Goal: Information Seeking & Learning: Learn about a topic

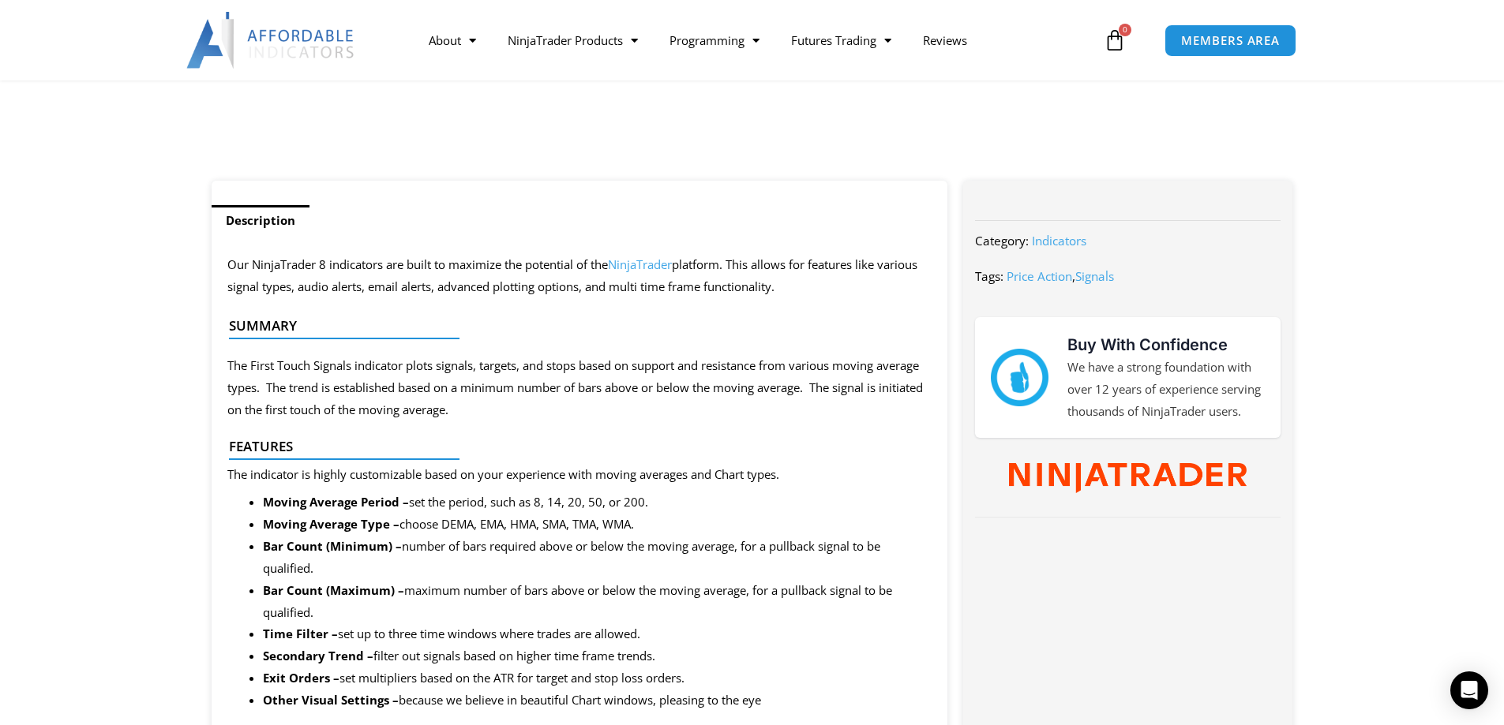
scroll to position [263, 0]
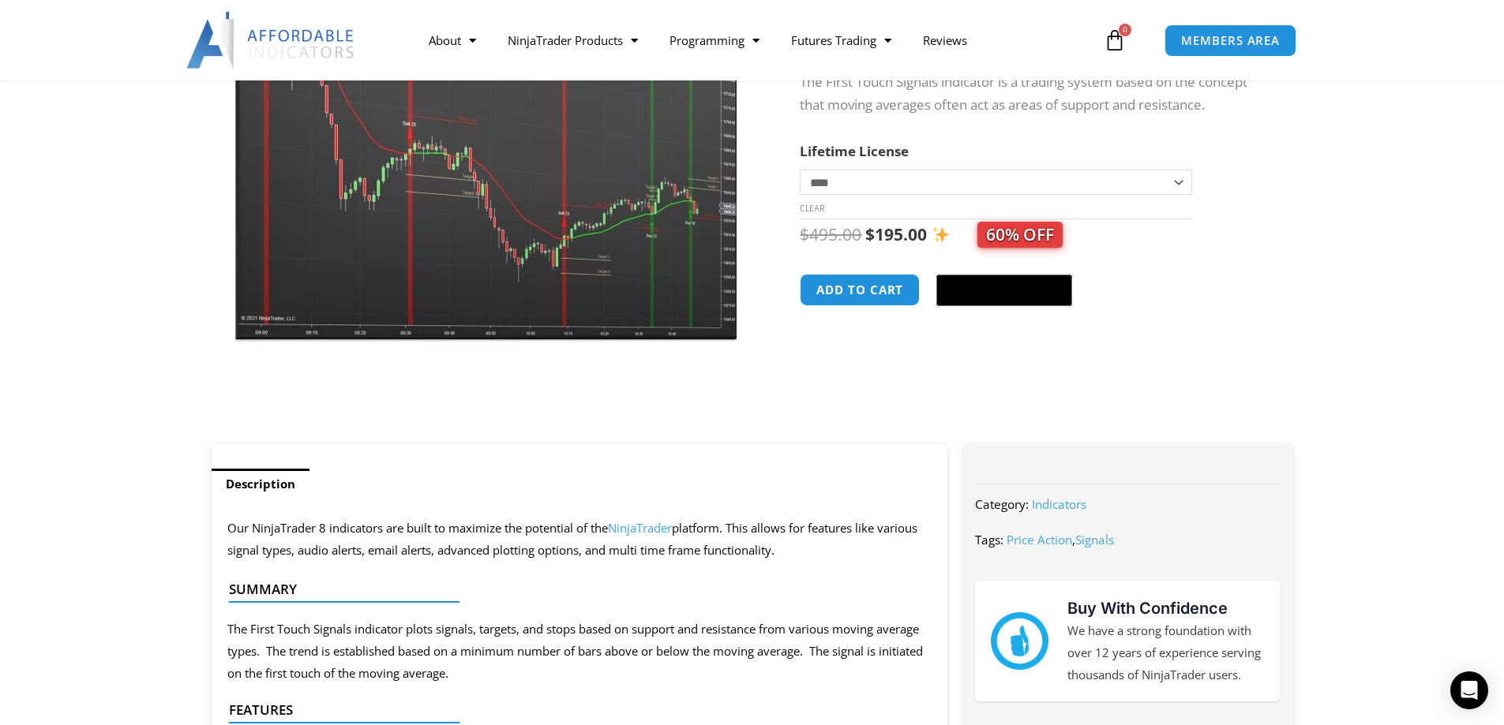
click at [476, 186] on img at bounding box center [488, 123] width 508 height 437
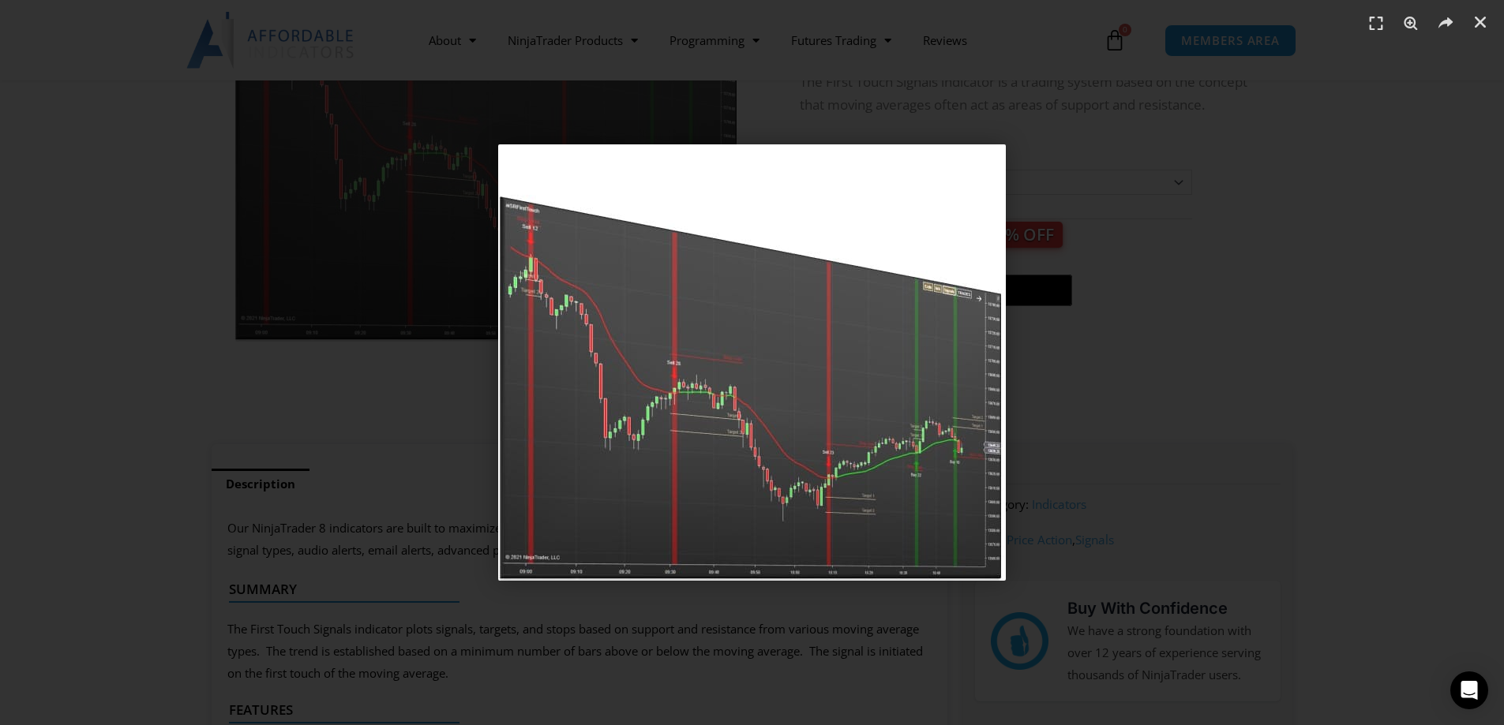
click at [1055, 168] on div "1 / 1" at bounding box center [751, 362] width 1393 height 615
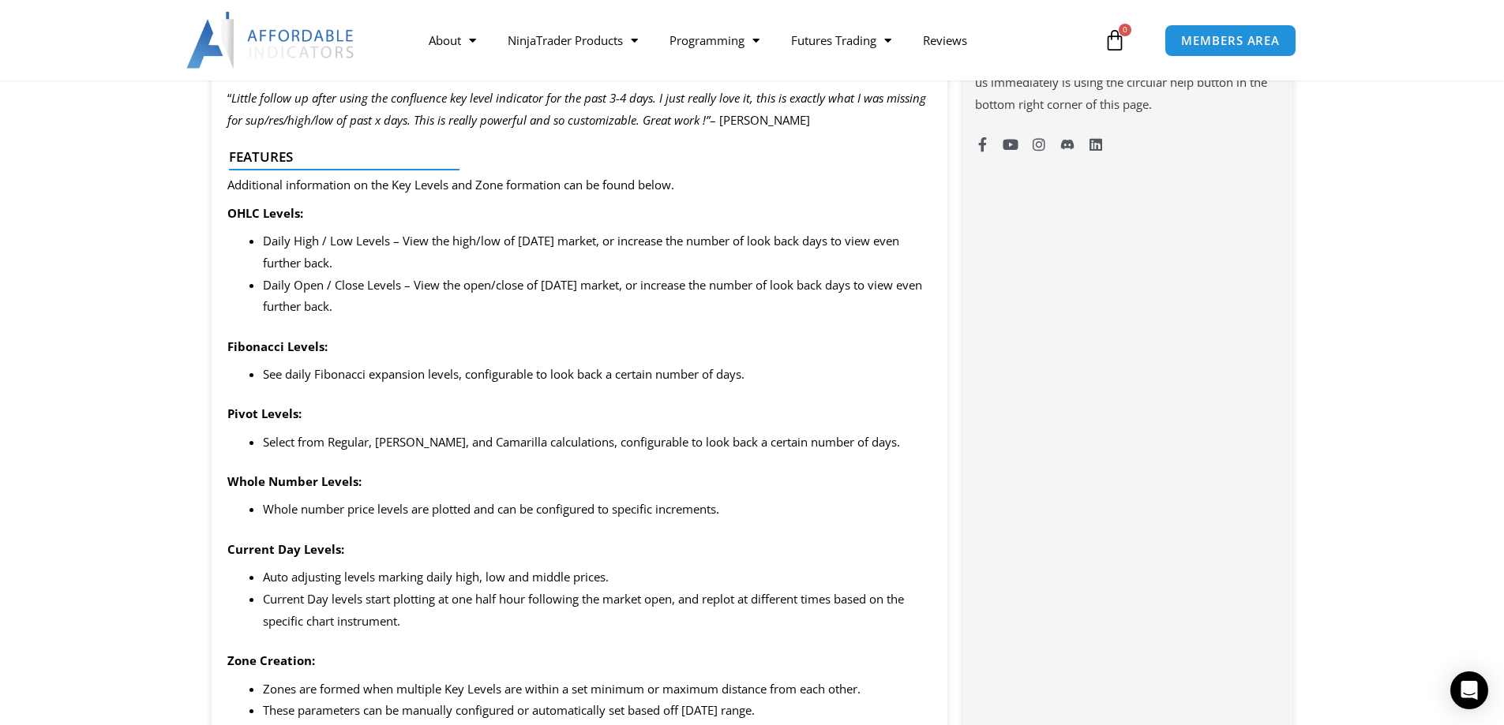
scroll to position [789, 0]
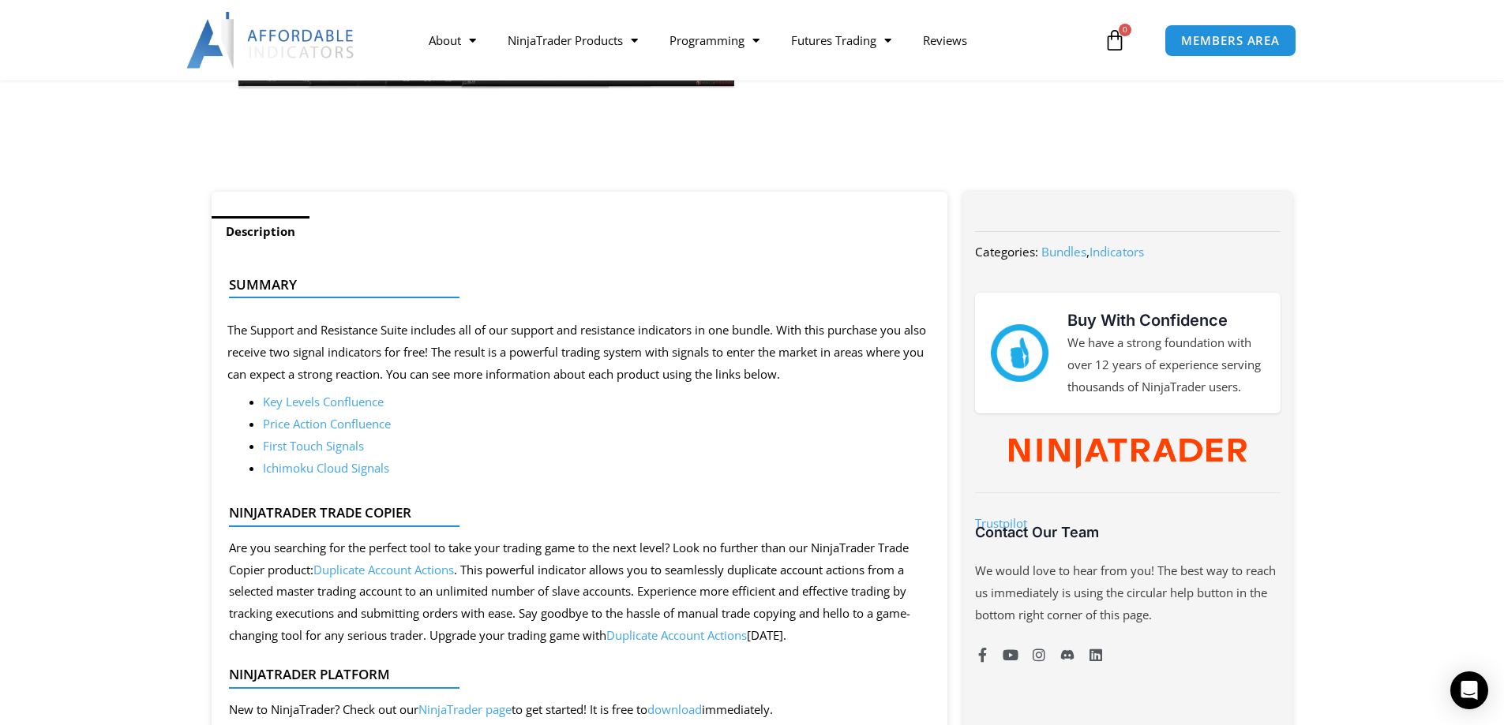
click at [339, 464] on link "Ichimoku Cloud Signals" at bounding box center [326, 468] width 126 height 16
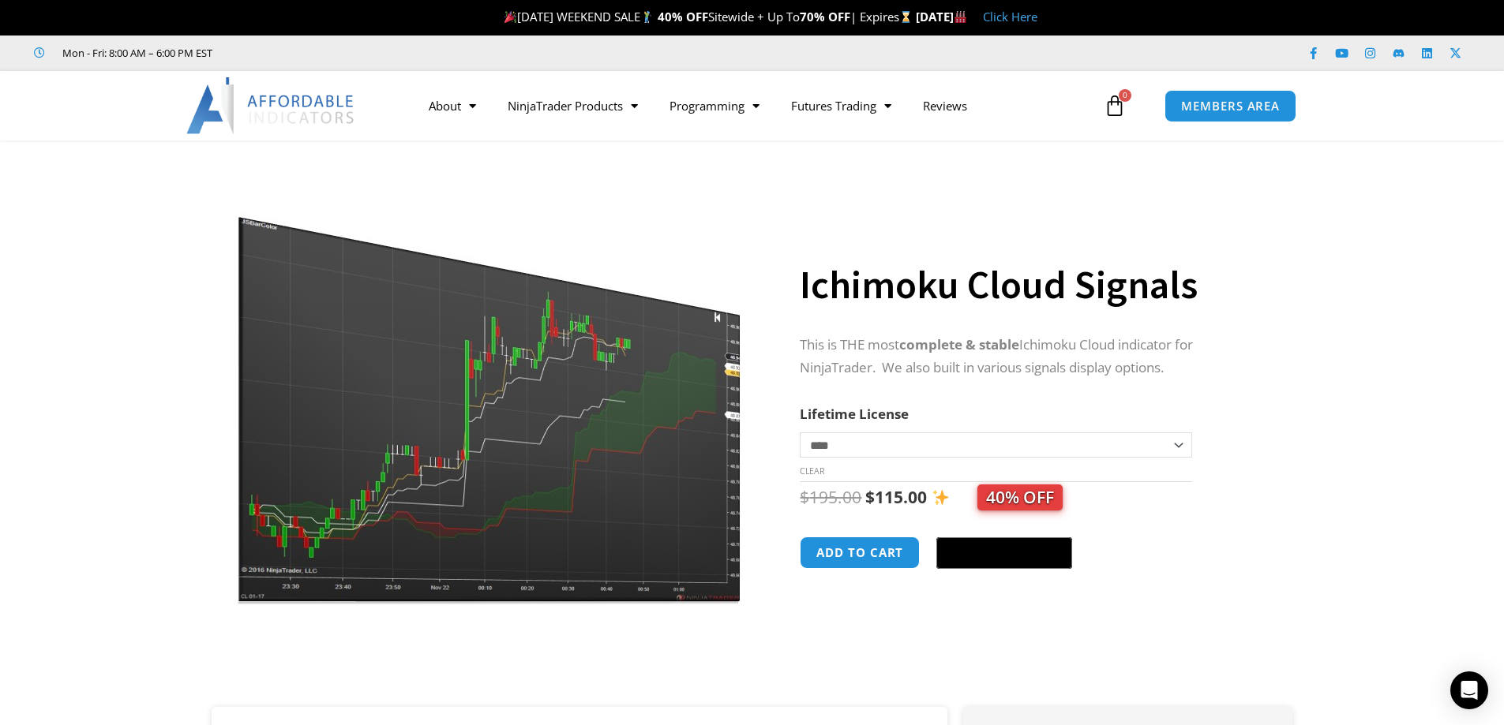
click at [354, 392] on img at bounding box center [488, 386] width 508 height 437
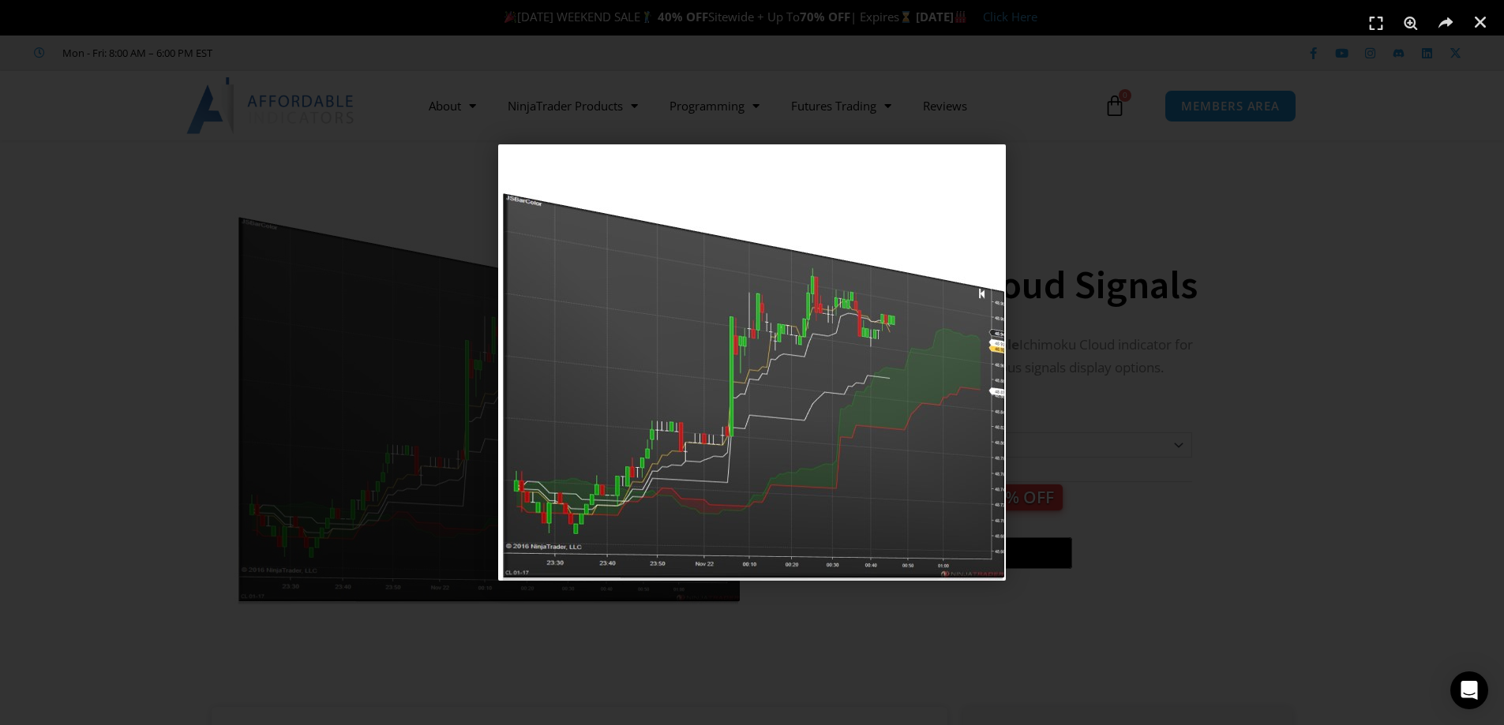
click at [1057, 190] on div "1 / 1" at bounding box center [751, 362] width 1393 height 615
